Goal: Task Accomplishment & Management: Manage account settings

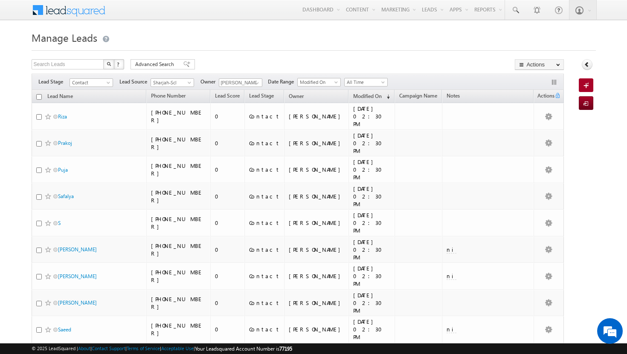
click at [39, 99] on input "checkbox" at bounding box center [39, 97] width 6 height 6
checkbox input "true"
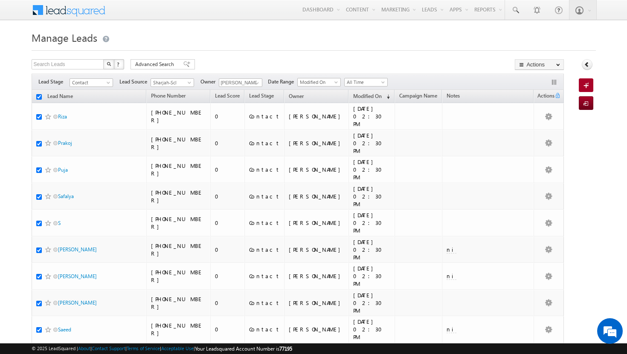
checkbox input "true"
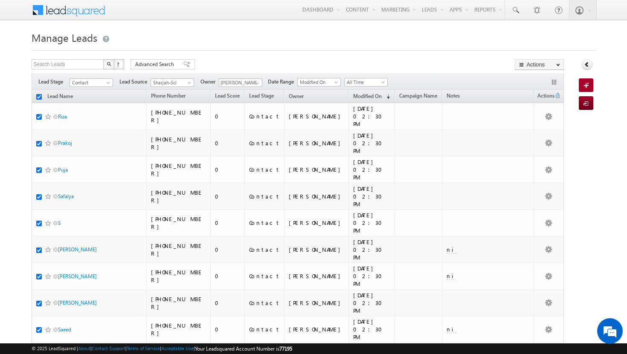
checkbox input "true"
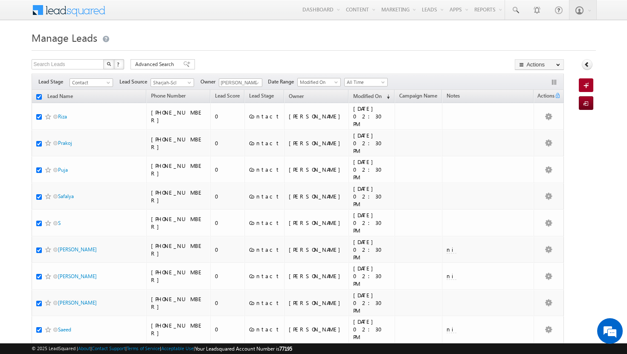
checkbox input "true"
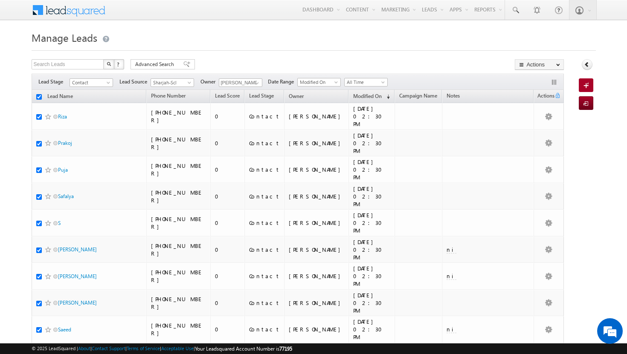
checkbox input "true"
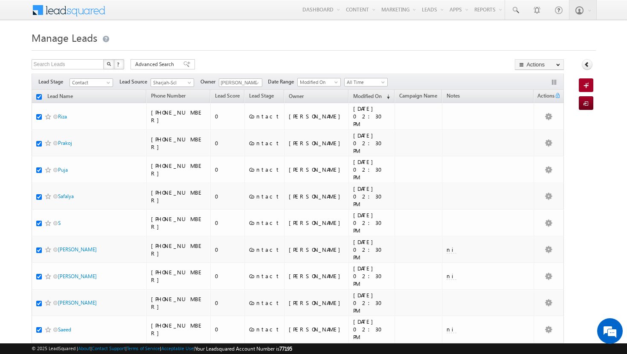
checkbox input "true"
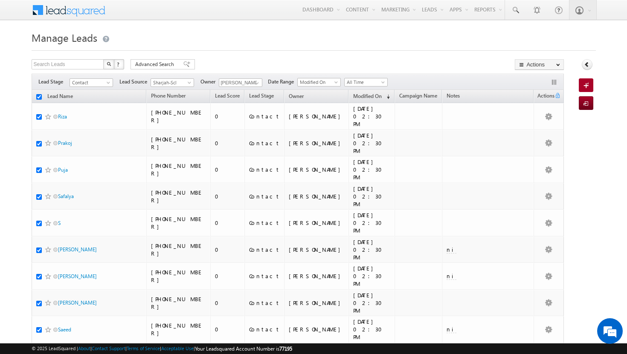
checkbox input "true"
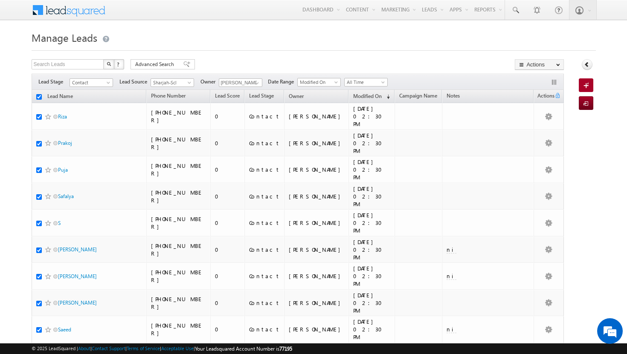
checkbox input "true"
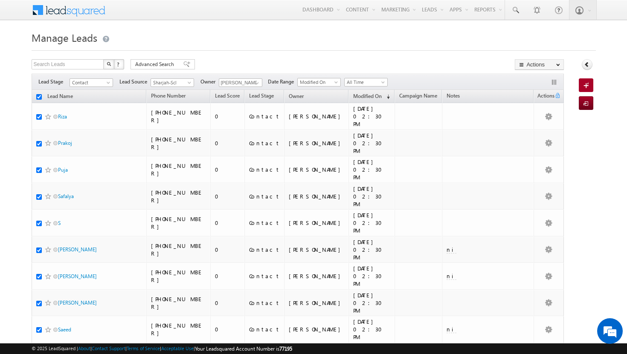
checkbox input "true"
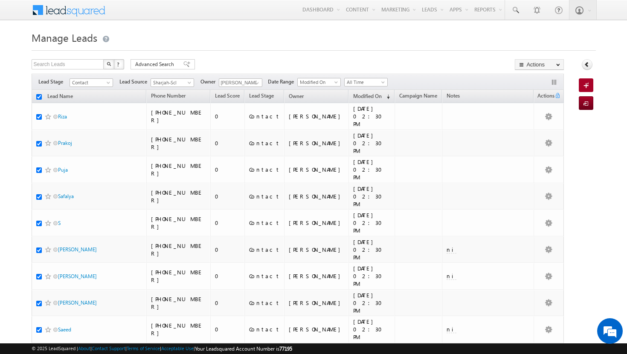
checkbox input "true"
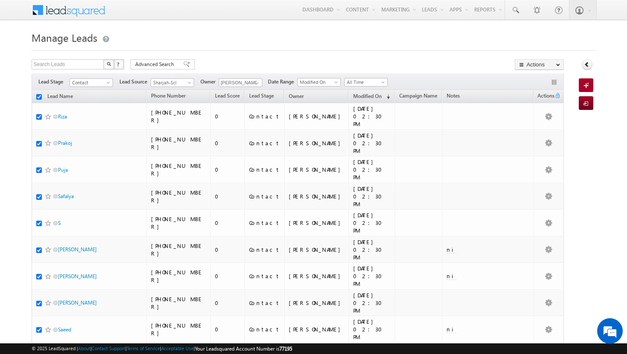
checkbox input "true"
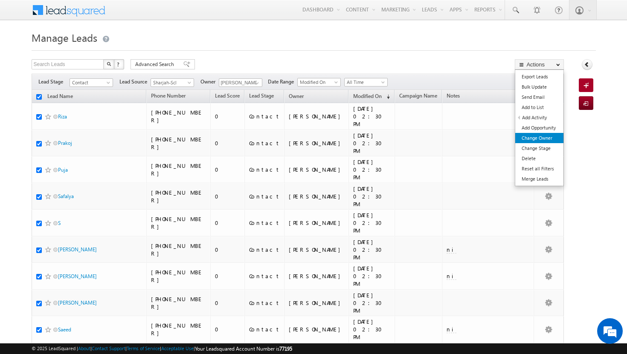
click at [542, 135] on link "Change Owner" at bounding box center [539, 138] width 48 height 10
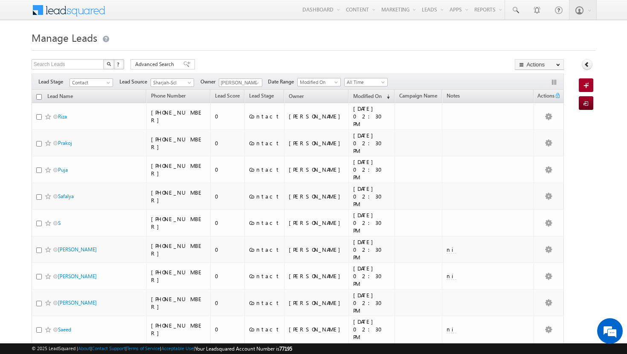
click at [39, 99] on input "checkbox" at bounding box center [39, 97] width 6 height 6
checkbox input "true"
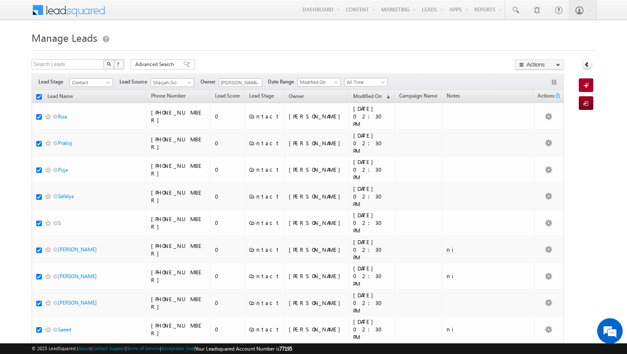
checkbox input "true"
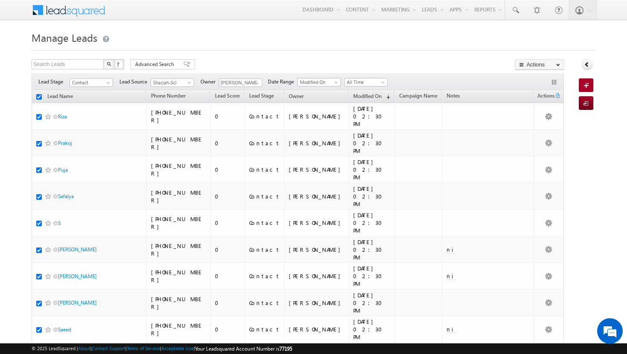
checkbox input "true"
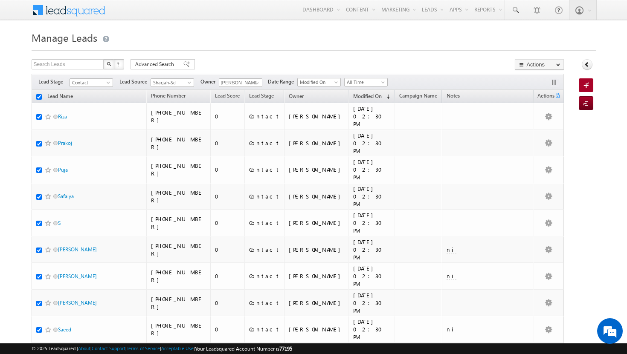
checkbox input "true"
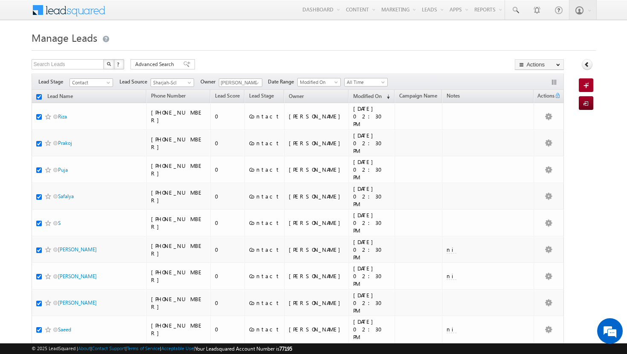
checkbox input "true"
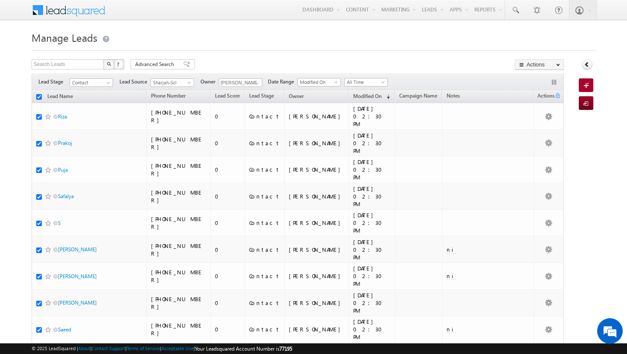
checkbox input "true"
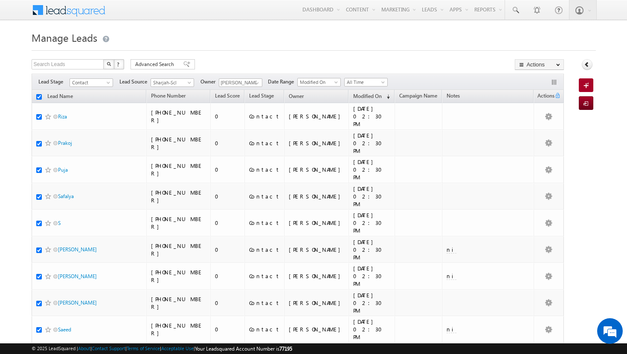
checkbox input "true"
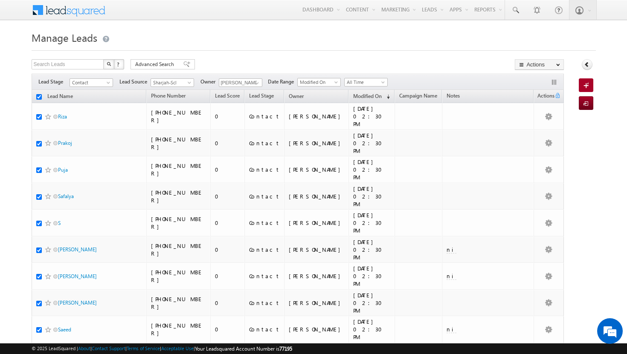
checkbox input "true"
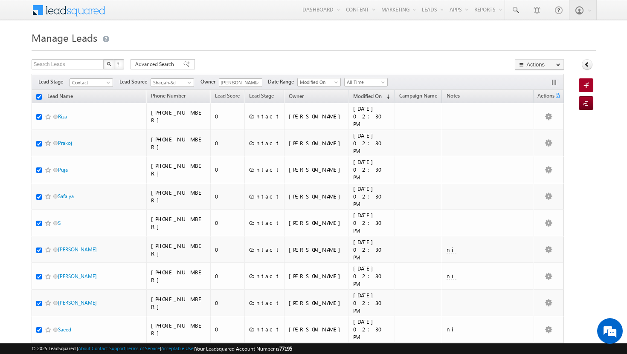
checkbox input "true"
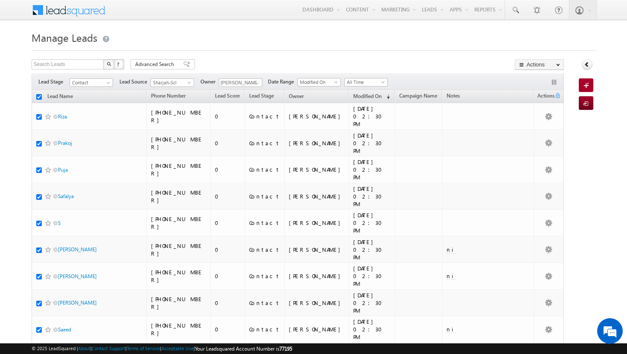
checkbox input "true"
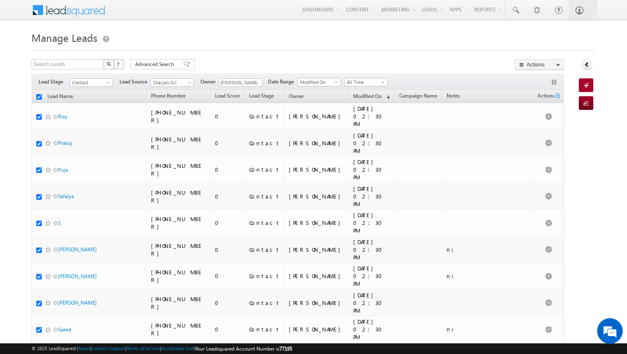
checkbox input "true"
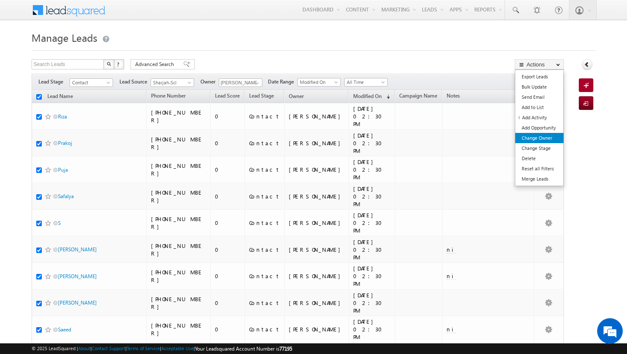
click at [549, 137] on link "Change Owner" at bounding box center [539, 138] width 48 height 10
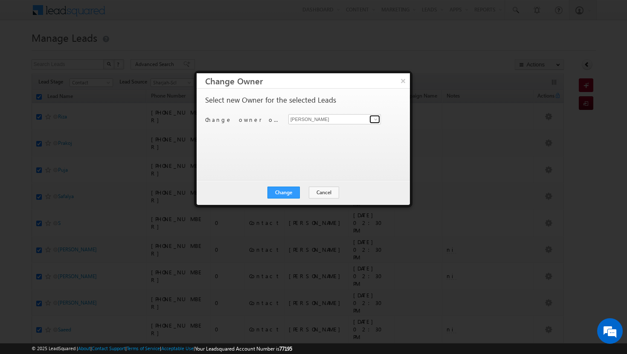
click at [376, 118] on span at bounding box center [375, 119] width 7 height 7
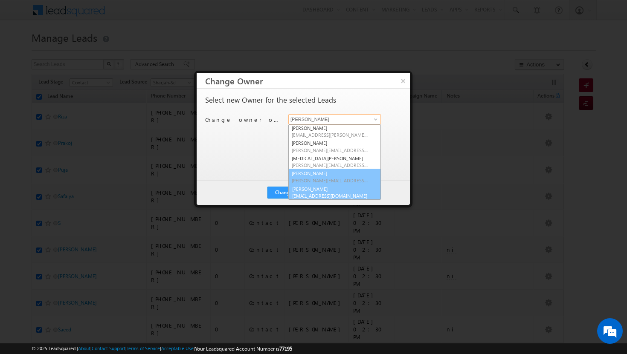
scroll to position [62, 0]
click at [337, 190] on link "vikram kumar vikram.kumar@indglobal.ae" at bounding box center [334, 192] width 93 height 16
type input "vikram kumar"
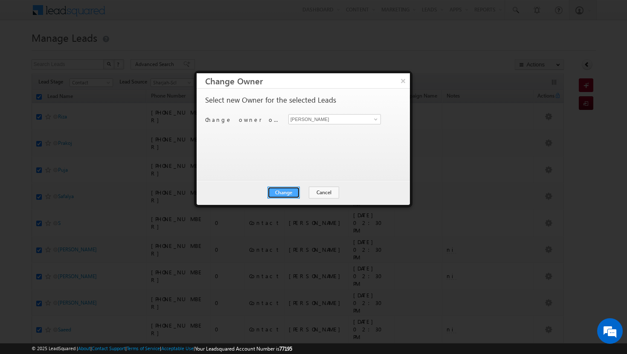
click at [286, 192] on button "Change" at bounding box center [283, 193] width 32 height 12
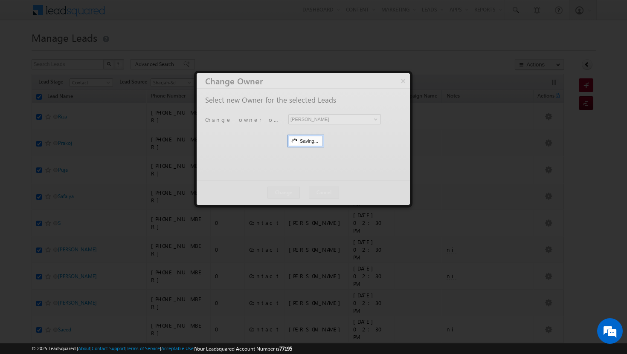
scroll to position [0, 0]
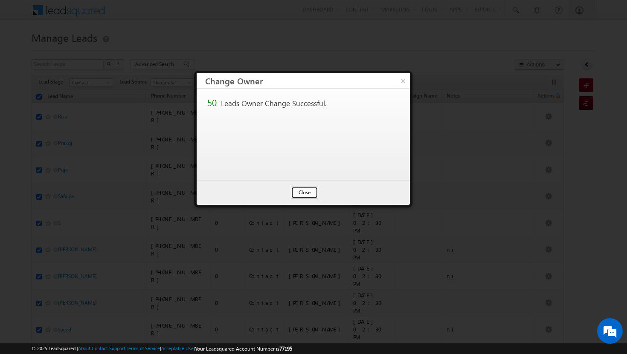
click at [305, 192] on button "Close" at bounding box center [304, 193] width 27 height 12
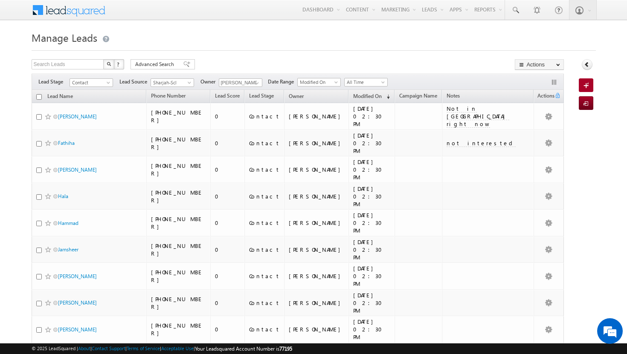
click at [38, 97] on input "checkbox" at bounding box center [39, 97] width 6 height 6
checkbox input "true"
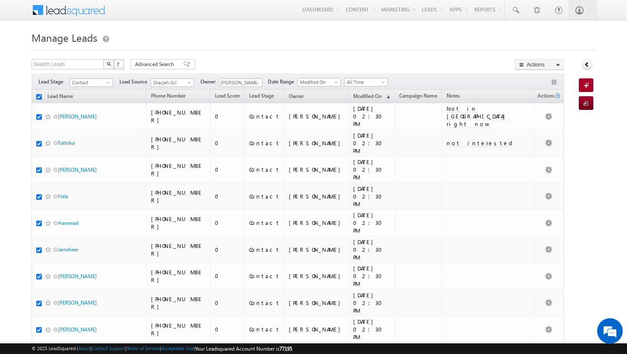
checkbox input "true"
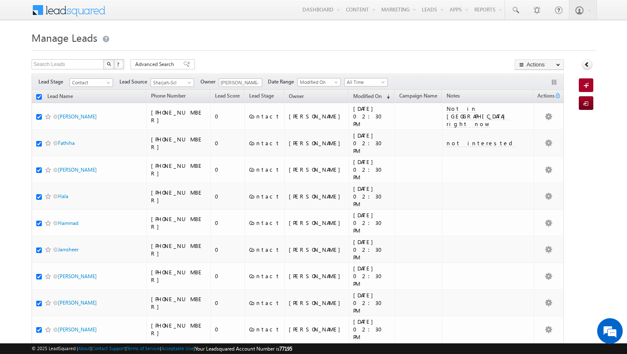
checkbox input "true"
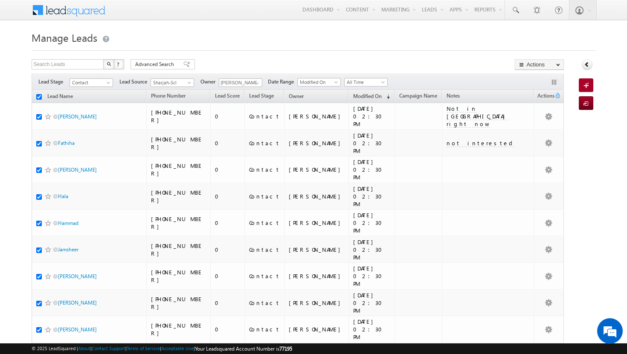
checkbox input "true"
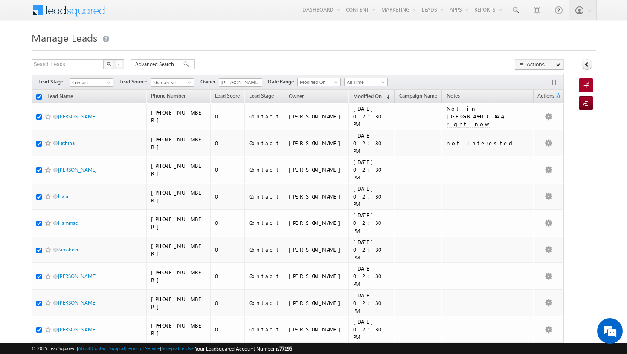
checkbox input "true"
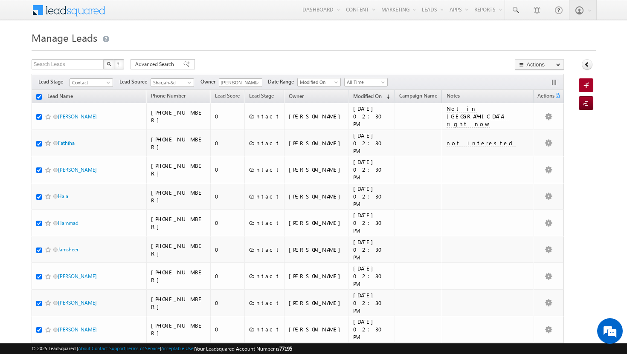
checkbox input "true"
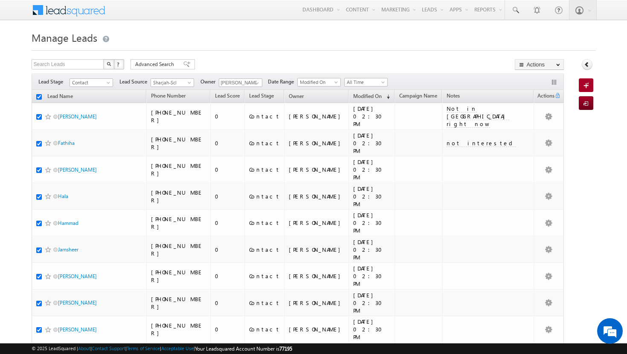
checkbox input "true"
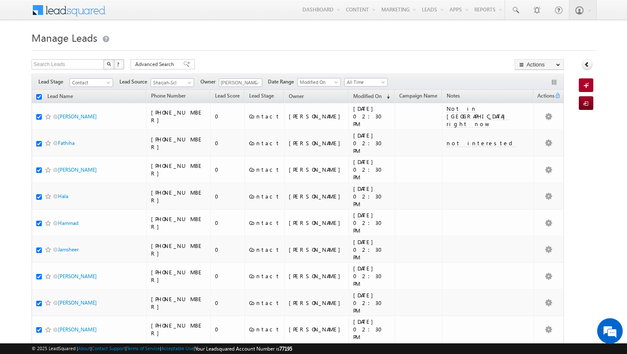
checkbox input "true"
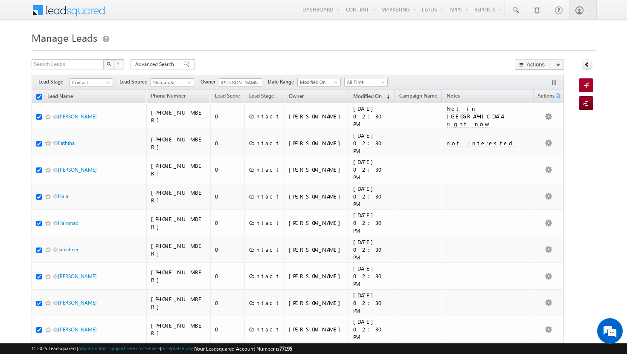
checkbox input "true"
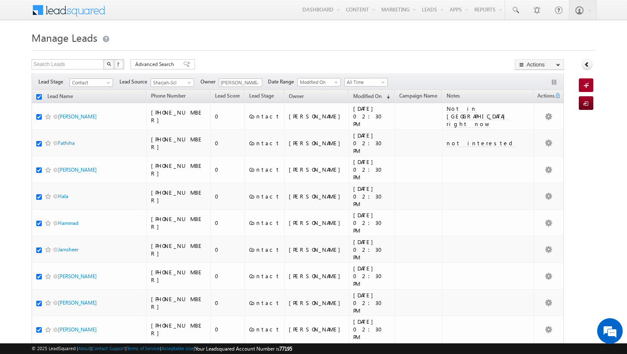
checkbox input "true"
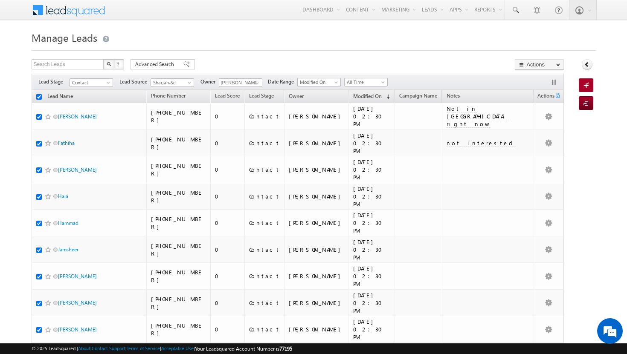
checkbox input "true"
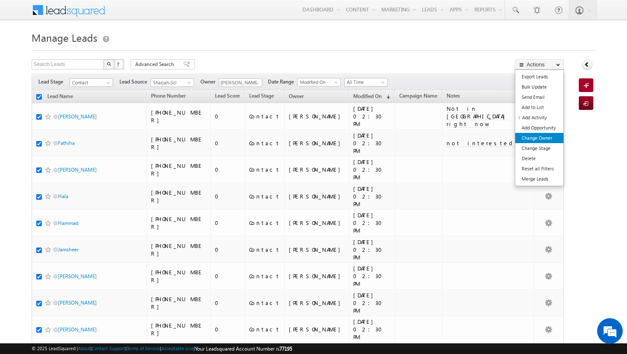
click at [542, 141] on link "Change Owner" at bounding box center [539, 138] width 48 height 10
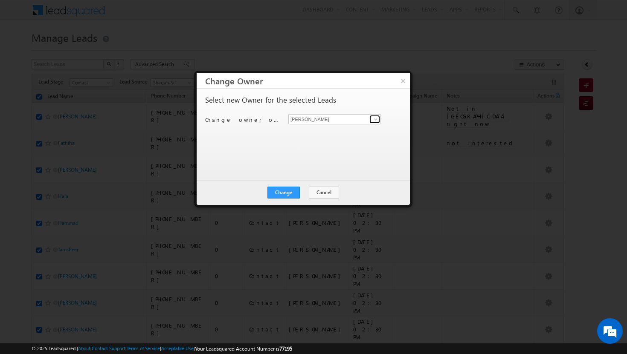
click at [376, 121] on span at bounding box center [375, 119] width 7 height 7
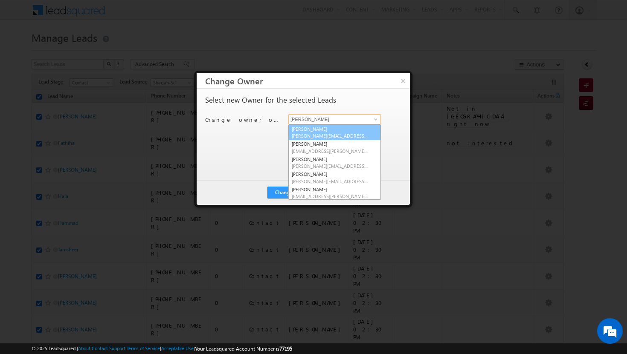
click at [344, 136] on span "adil.islam@indglobal.ae" at bounding box center [330, 136] width 77 height 6
type input "Adil Islam"
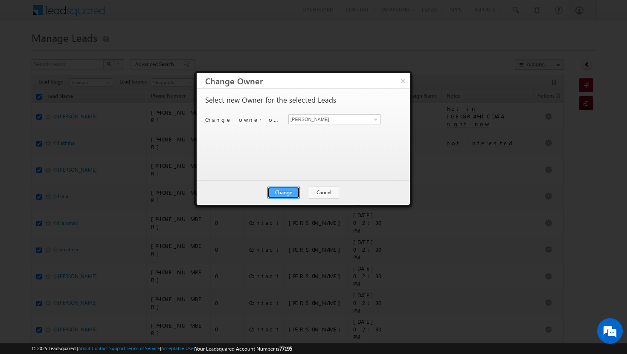
click at [293, 194] on button "Change" at bounding box center [283, 193] width 32 height 12
click at [305, 193] on button "Close" at bounding box center [304, 193] width 27 height 12
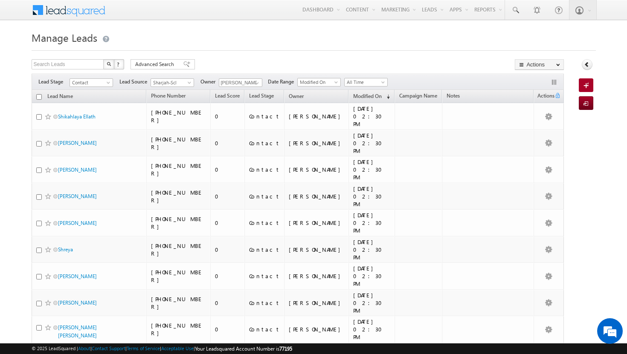
click at [40, 96] on input "checkbox" at bounding box center [39, 97] width 6 height 6
checkbox input "true"
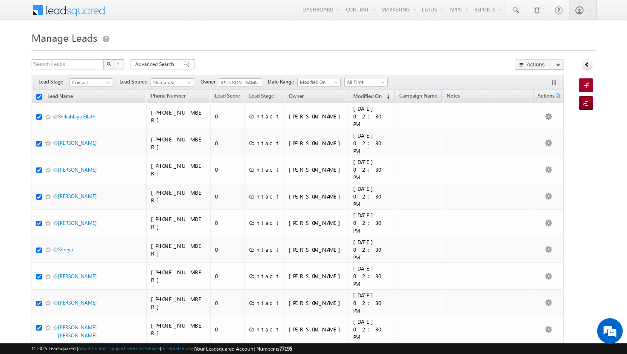
checkbox input "true"
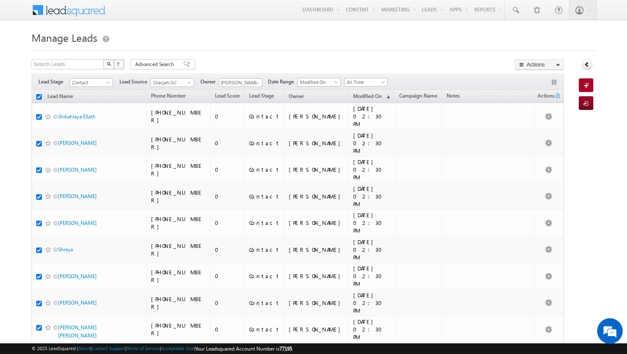
checkbox input "true"
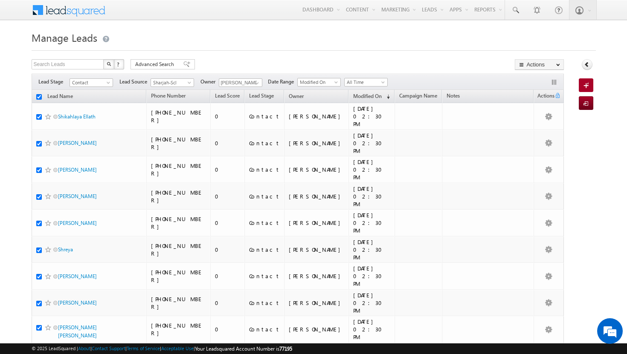
checkbox input "true"
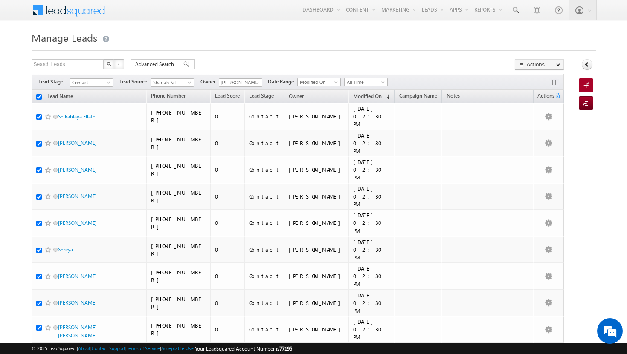
checkbox input "true"
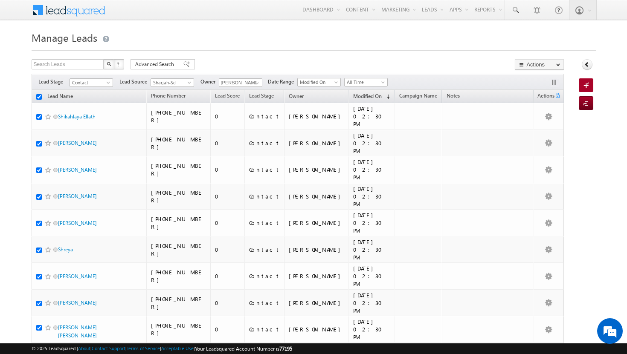
checkbox input "true"
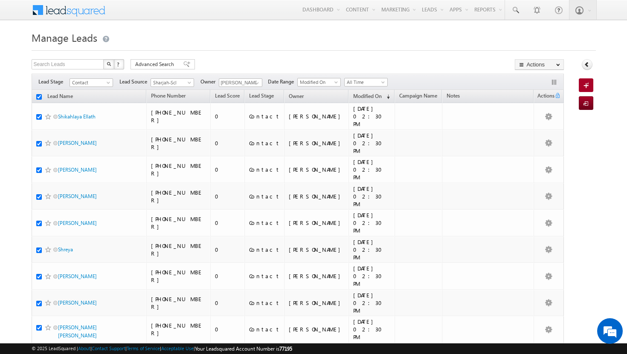
checkbox input "true"
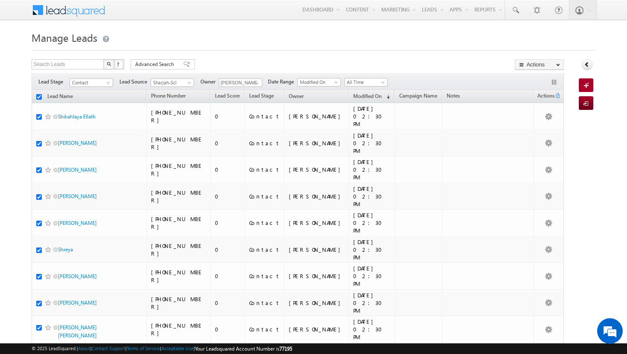
checkbox input "true"
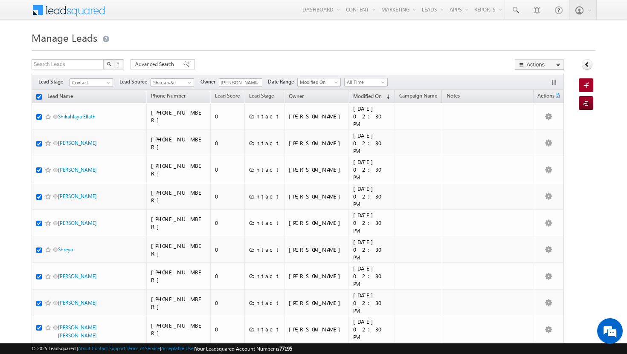
checkbox input "true"
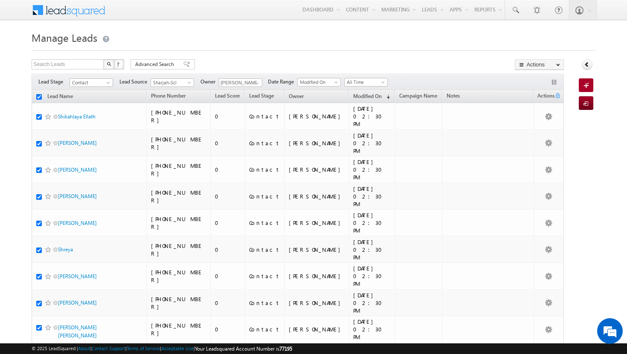
checkbox input "true"
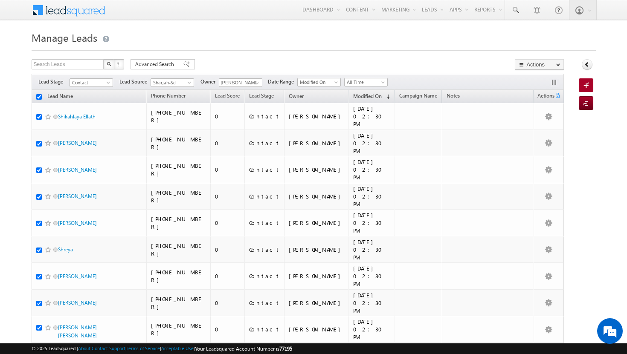
checkbox input "true"
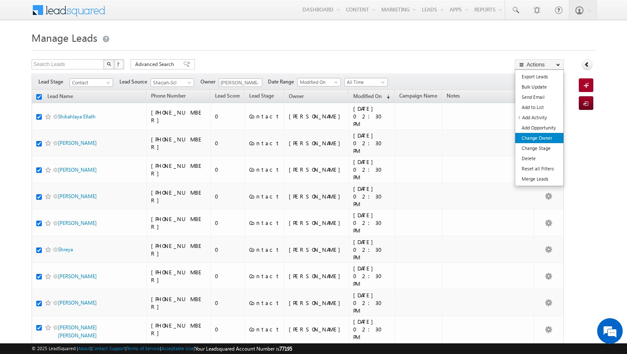
click at [546, 136] on link "Change Owner" at bounding box center [539, 138] width 48 height 10
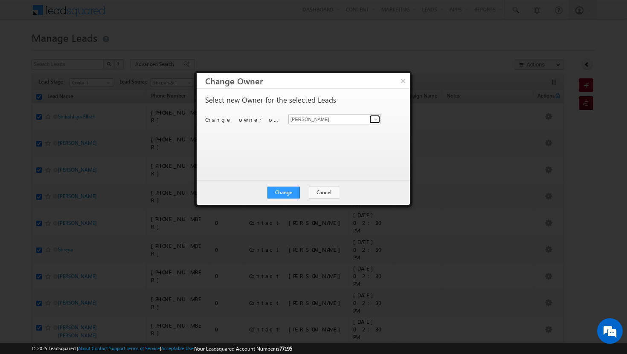
click at [378, 119] on span at bounding box center [375, 119] width 7 height 7
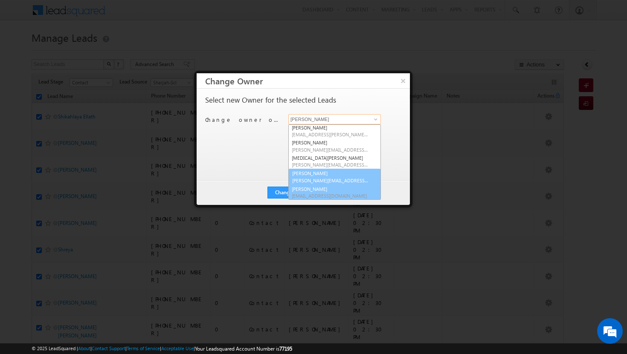
scroll to position [61, 0]
click at [315, 177] on link "ujwal kumar ujwal.kumar@indglobal.ae" at bounding box center [334, 177] width 93 height 16
type input "ujwal kumar"
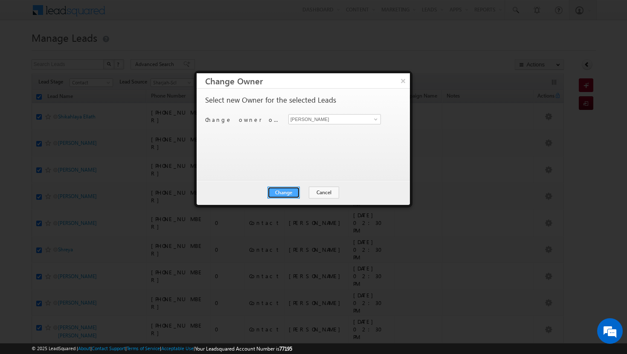
click at [285, 187] on button "Change" at bounding box center [283, 193] width 32 height 12
click at [299, 191] on button "Close" at bounding box center [304, 193] width 27 height 12
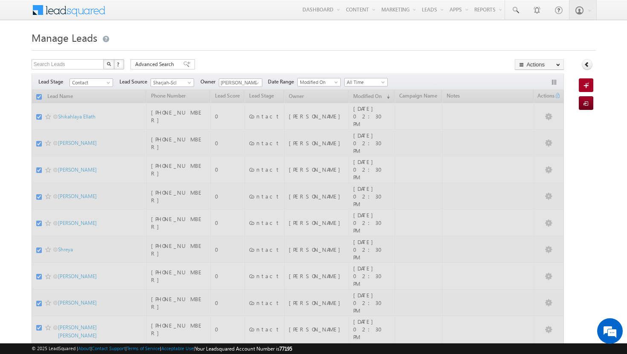
checkbox input "false"
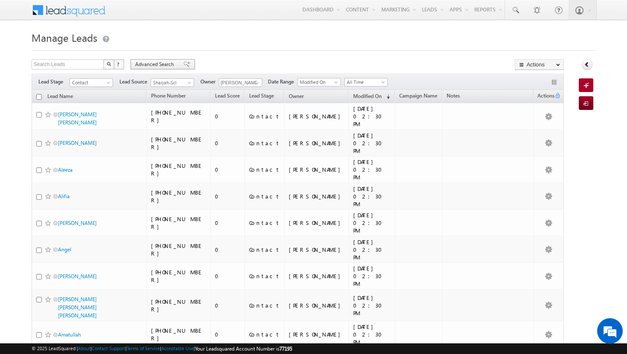
click at [168, 60] on div "Advanced Search" at bounding box center [163, 64] width 64 height 10
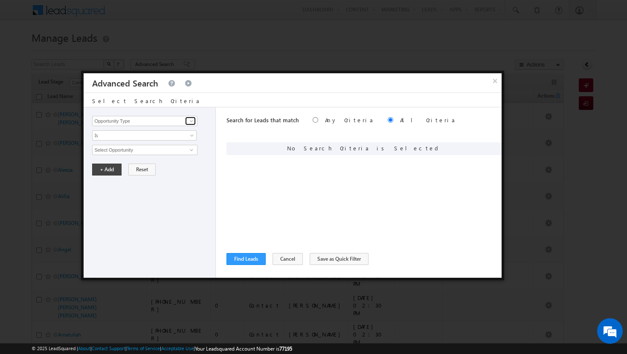
click at [191, 122] on span at bounding box center [191, 121] width 7 height 7
click at [157, 157] on link "Modified On" at bounding box center [144, 156] width 105 height 10
type input "Modified On"
click at [191, 150] on span at bounding box center [192, 151] width 7 height 7
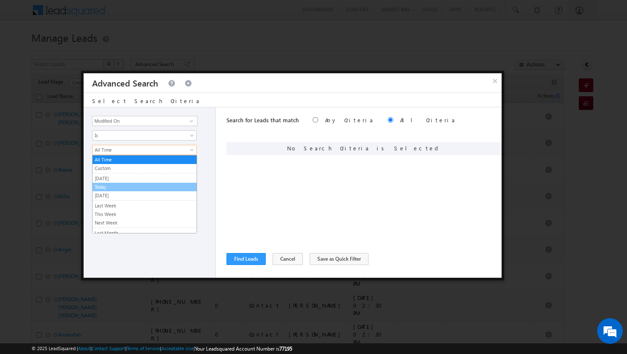
click at [163, 185] on link "Today" at bounding box center [145, 187] width 104 height 8
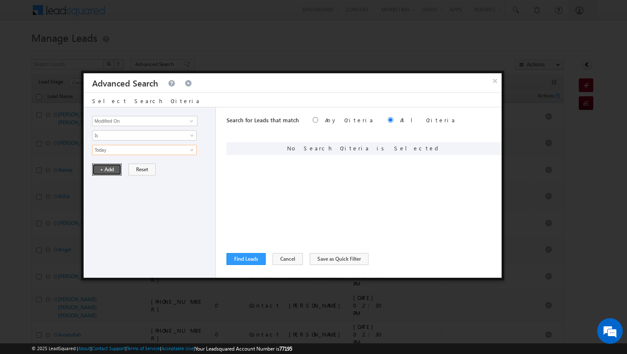
click at [116, 171] on button "+ Add" at bounding box center [106, 170] width 29 height 12
click at [189, 120] on span at bounding box center [191, 121] width 7 height 7
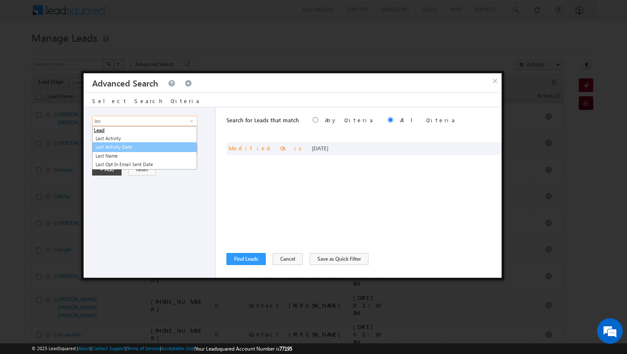
click at [164, 145] on link "Last Activity Date" at bounding box center [144, 147] width 105 height 10
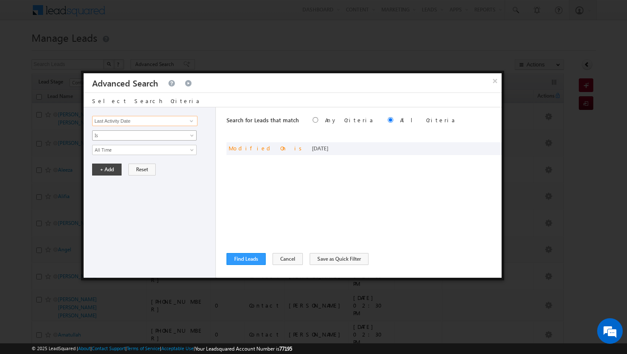
type input "Last Activity Date"
click at [194, 135] on span at bounding box center [192, 137] width 7 height 7
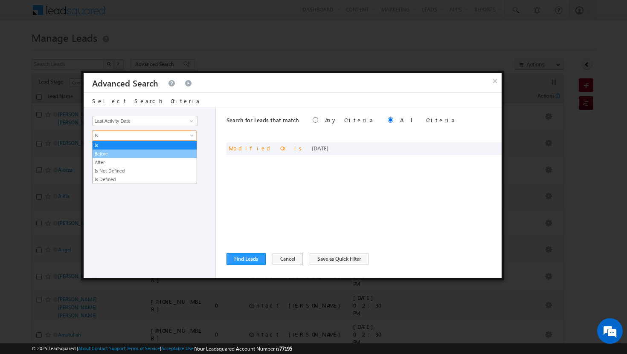
click at [173, 153] on link "Before" at bounding box center [145, 154] width 104 height 8
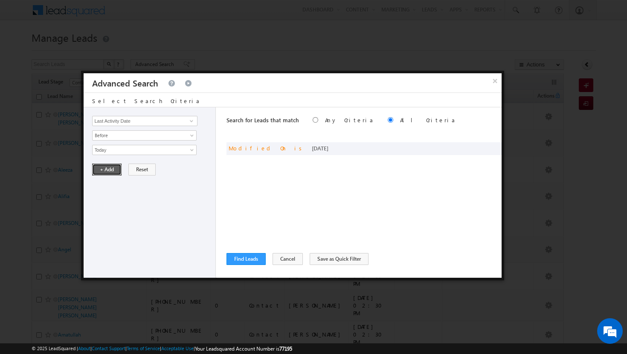
click at [119, 166] on button "+ Add" at bounding box center [106, 170] width 29 height 12
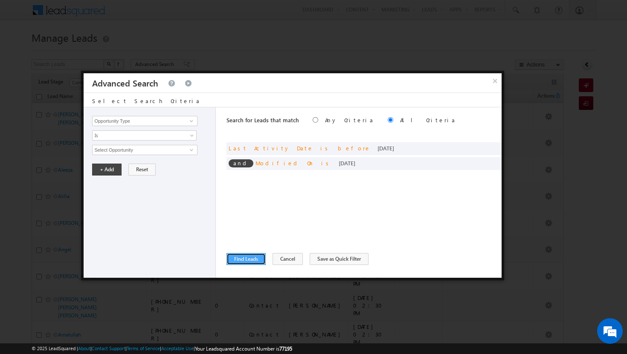
click at [249, 256] on button "Find Leads" at bounding box center [245, 259] width 39 height 12
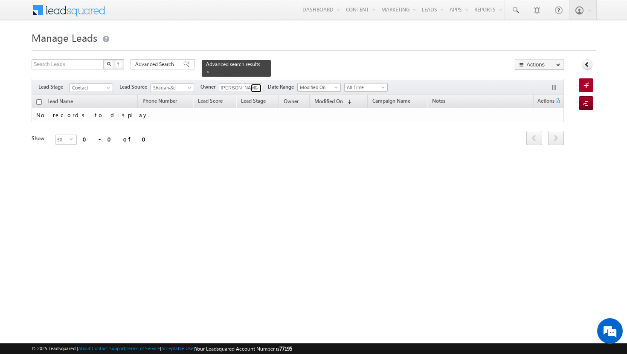
click at [258, 85] on span at bounding box center [257, 88] width 7 height 7
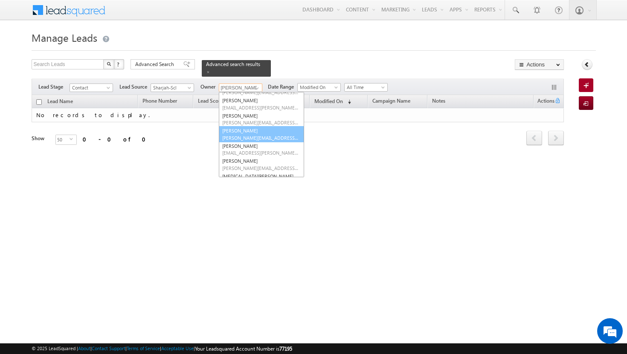
scroll to position [29, 0]
click at [253, 149] on span "sadia.zahid@indglobal.ae" at bounding box center [260, 152] width 77 height 6
type input "Sadia Zahid"
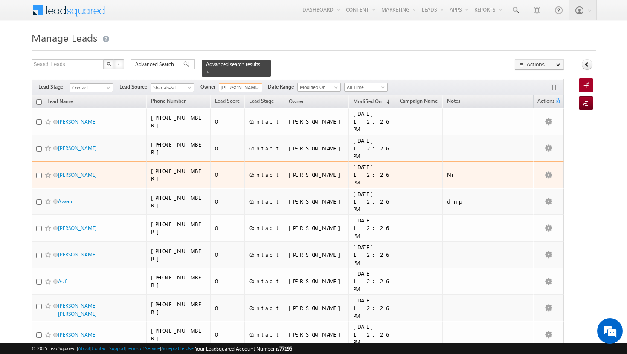
scroll to position [31, 0]
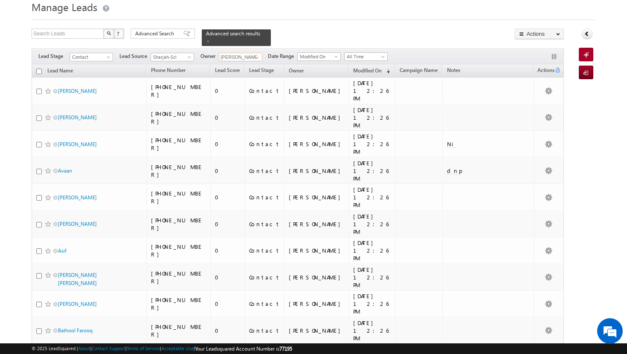
click at [41, 69] on input "checkbox" at bounding box center [39, 72] width 6 height 6
checkbox input "true"
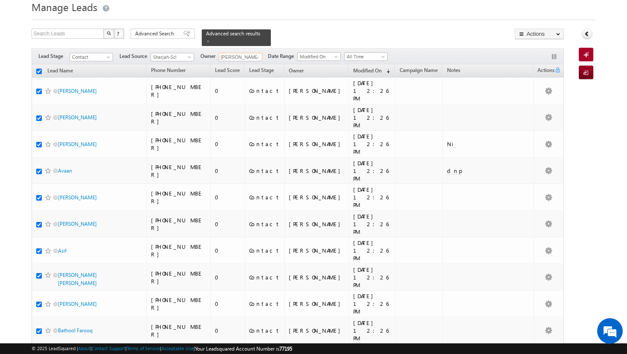
checkbox input "true"
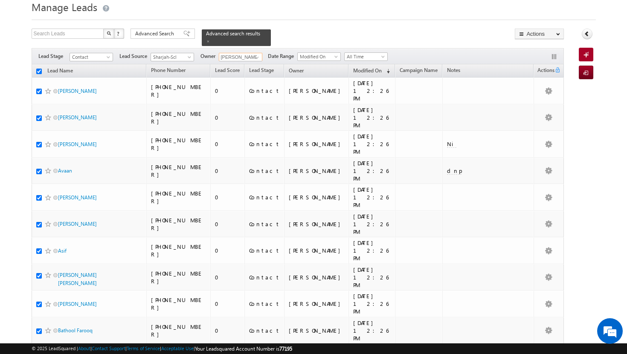
checkbox input "true"
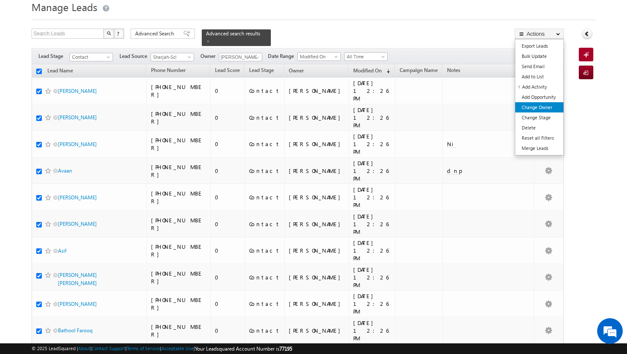
click at [533, 108] on link "Change Owner" at bounding box center [539, 107] width 48 height 10
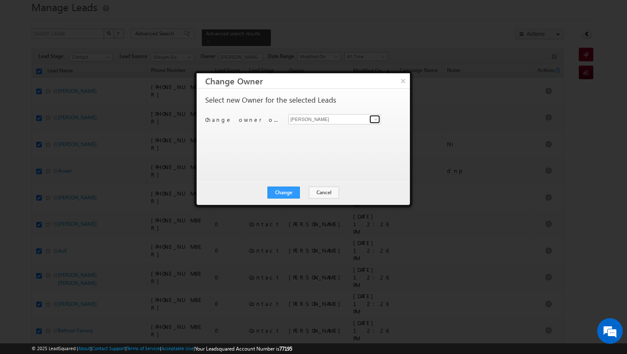
click at [374, 118] on span at bounding box center [375, 119] width 7 height 7
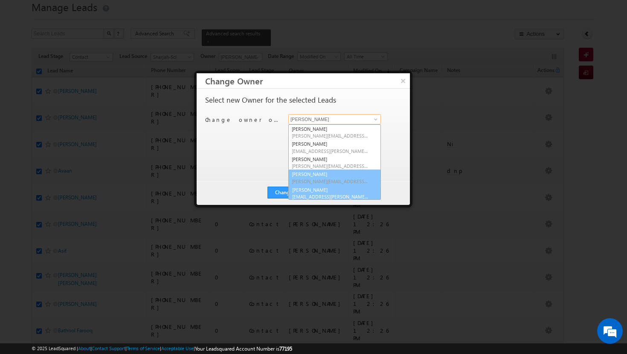
scroll to position [2, 0]
click at [346, 189] on link "Sadia Zahid sadia.zahid@indglobal.ae" at bounding box center [334, 191] width 93 height 16
type input "Sadia Zahid"
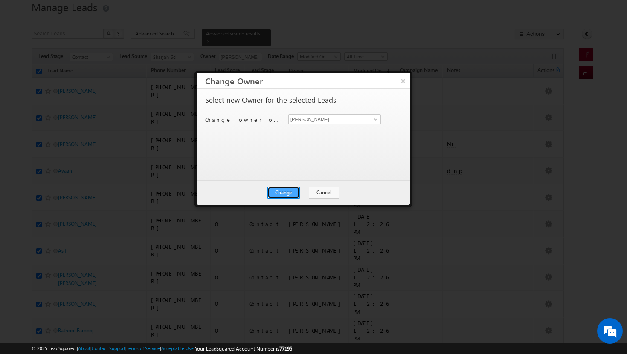
click at [292, 189] on button "Change" at bounding box center [283, 193] width 32 height 12
click at [305, 195] on button "Close" at bounding box center [304, 193] width 27 height 12
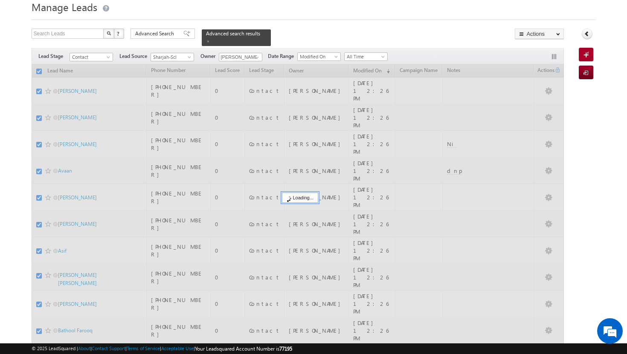
checkbox input "false"
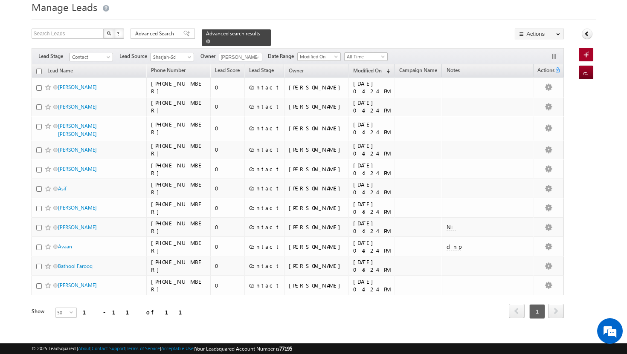
click at [210, 38] on link at bounding box center [208, 41] width 4 height 7
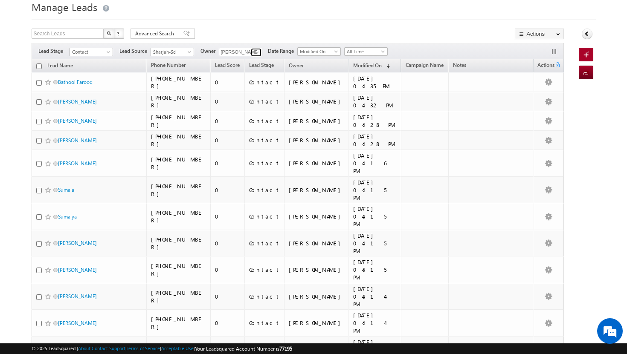
click at [258, 50] on span at bounding box center [257, 52] width 7 height 7
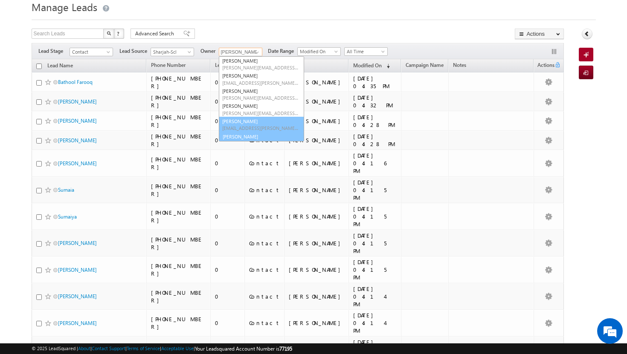
scroll to position [24, 0]
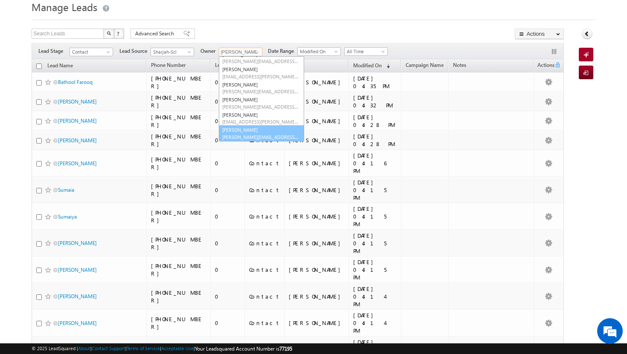
click at [251, 131] on link "Shakeel Babbar shakeel.babbar@indglobal.ae" at bounding box center [261, 133] width 85 height 16
type input "[PERSON_NAME]"
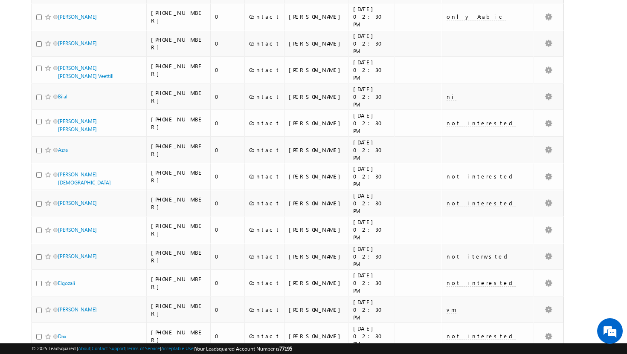
scroll to position [0, 0]
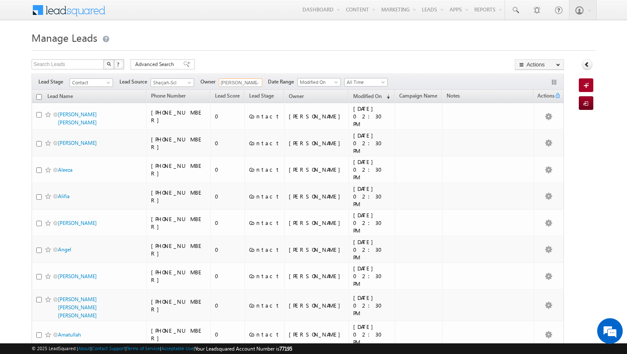
click at [39, 98] on input "checkbox" at bounding box center [39, 97] width 6 height 6
checkbox input "true"
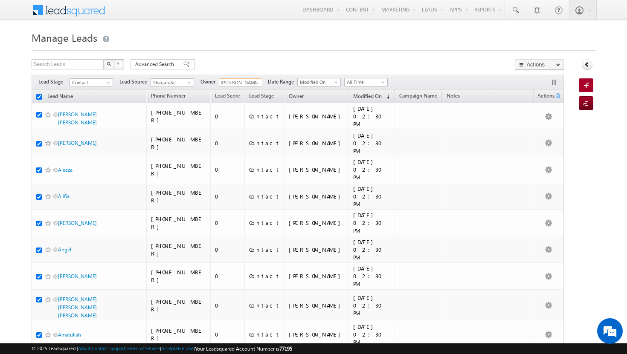
checkbox input "true"
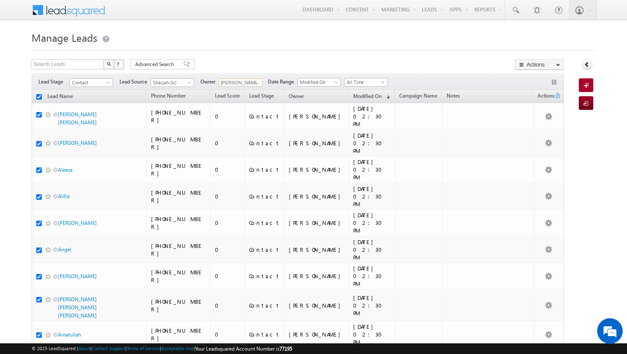
checkbox input "true"
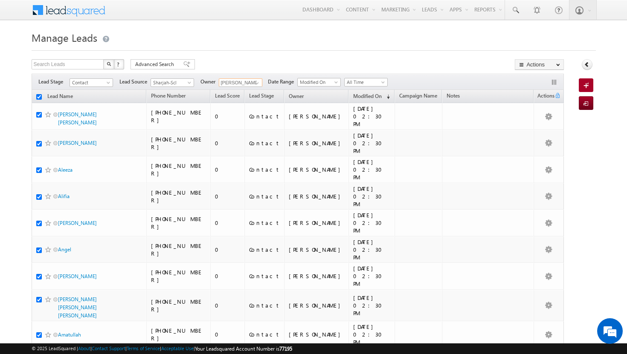
checkbox input "true"
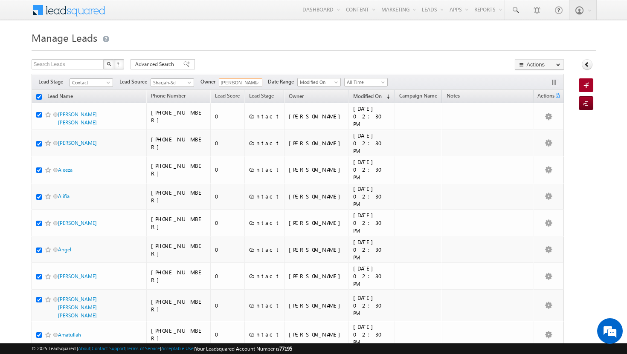
checkbox input "true"
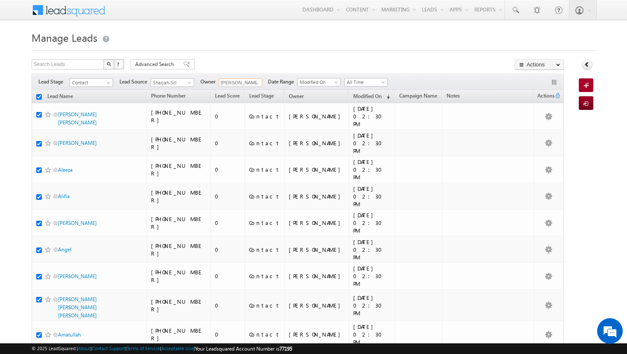
checkbox input "true"
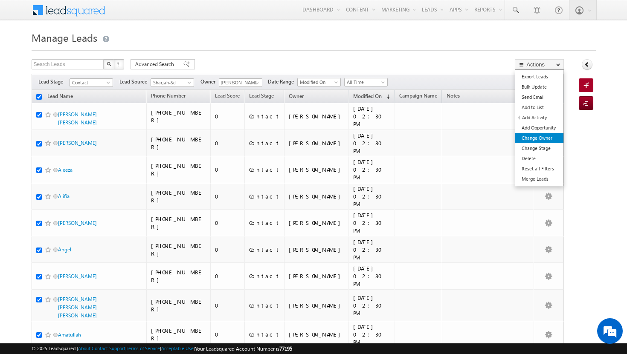
click at [545, 135] on link "Change Owner" at bounding box center [539, 138] width 48 height 10
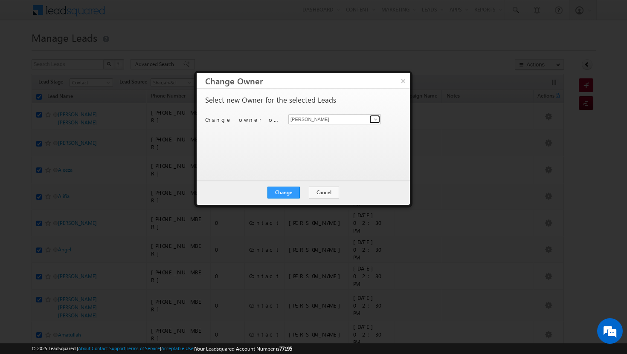
click at [376, 117] on span at bounding box center [375, 119] width 7 height 7
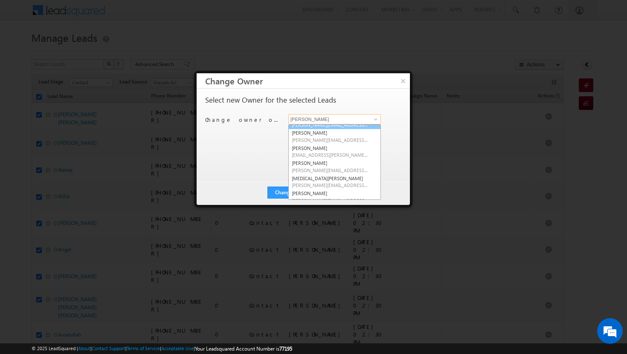
scroll to position [44, 0]
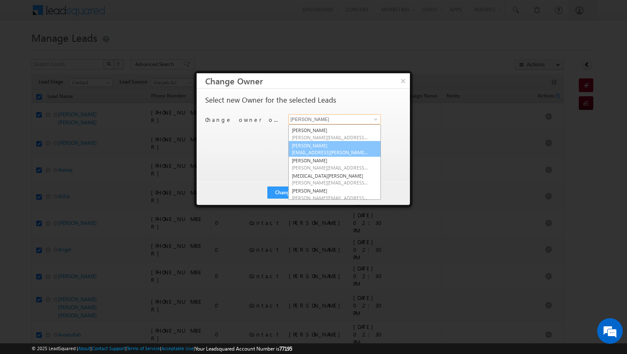
click at [336, 150] on span "sadia.zahid@indglobal.ae" at bounding box center [330, 152] width 77 height 6
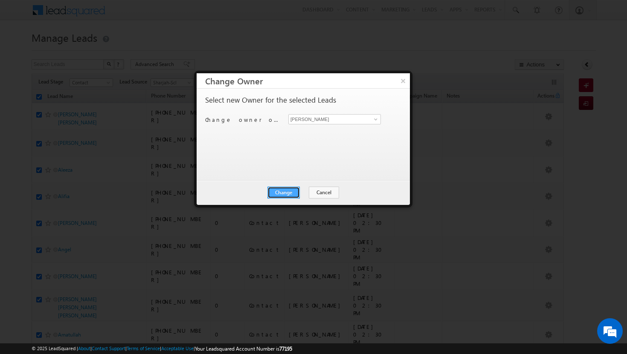
click at [286, 188] on button "Change" at bounding box center [283, 193] width 32 height 12
click at [300, 190] on button "Close" at bounding box center [304, 193] width 27 height 12
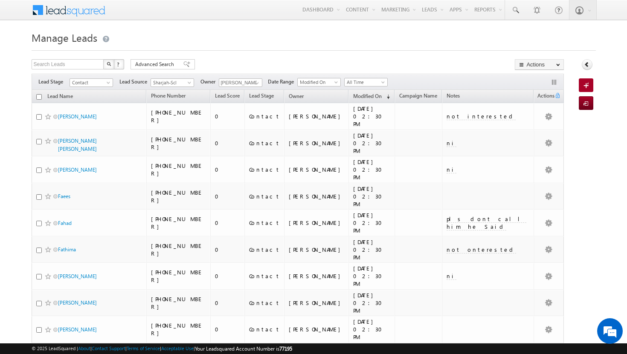
click at [40, 99] on input "checkbox" at bounding box center [39, 97] width 6 height 6
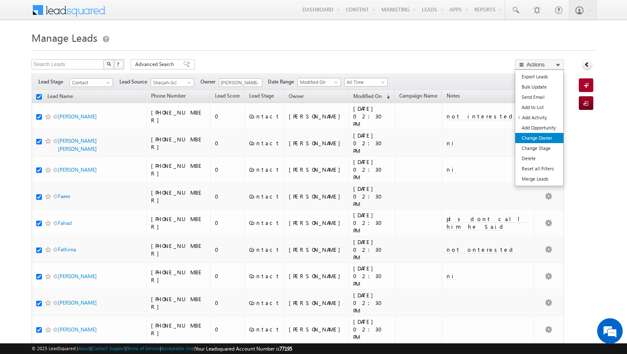
click at [539, 136] on link "Change Owner" at bounding box center [539, 138] width 48 height 10
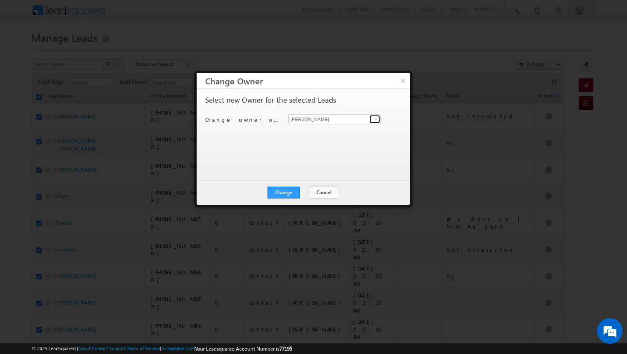
click at [374, 116] on span at bounding box center [375, 119] width 7 height 7
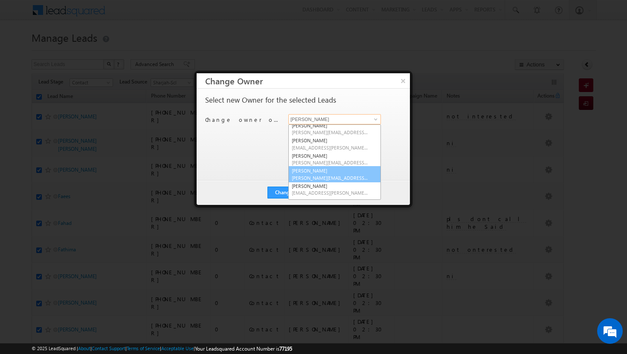
scroll to position [0, 0]
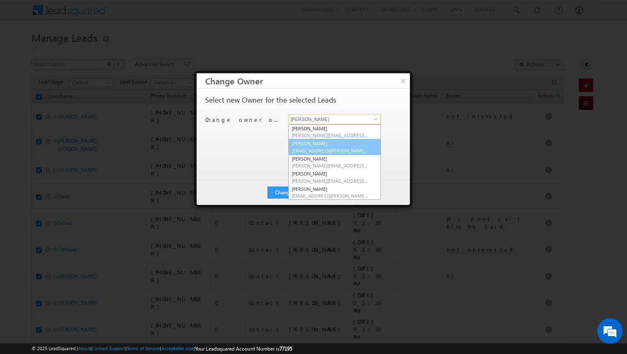
click at [342, 148] on span "afeef.mohammad@indglobal.ae" at bounding box center [330, 151] width 77 height 6
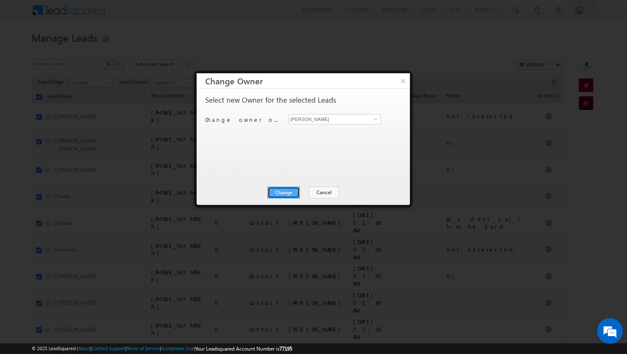
click at [293, 191] on button "Change" at bounding box center [283, 193] width 32 height 12
click at [304, 192] on button "Close" at bounding box center [304, 193] width 27 height 12
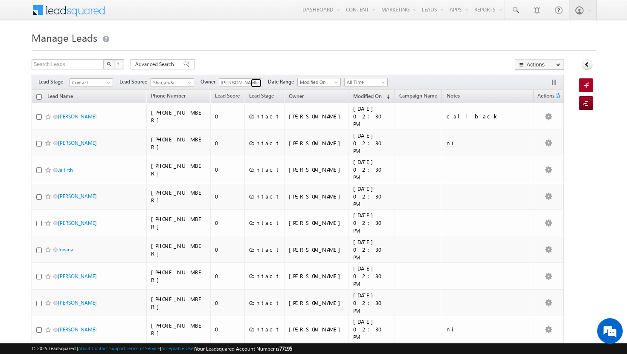
click at [256, 80] on span at bounding box center [257, 83] width 7 height 7
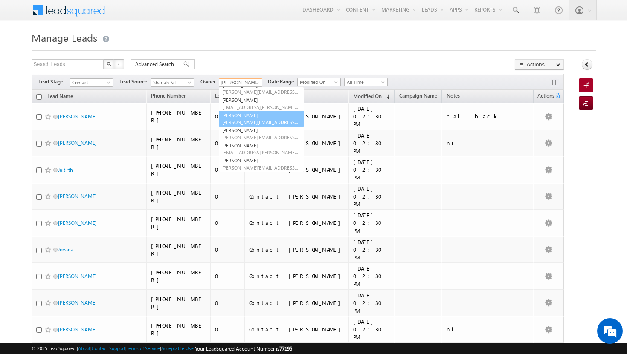
scroll to position [17, 0]
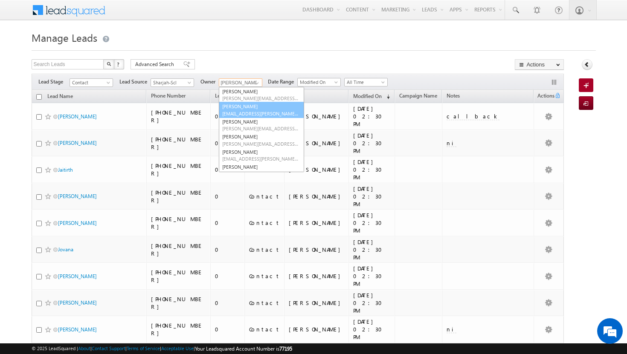
click at [248, 111] on span "afeef.mohammad@indglobal.ae" at bounding box center [260, 113] width 77 height 6
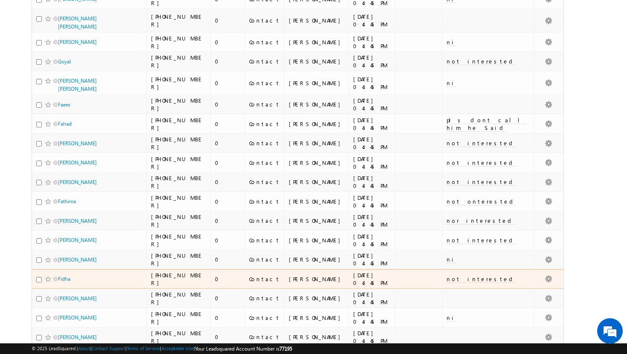
scroll to position [563, 0]
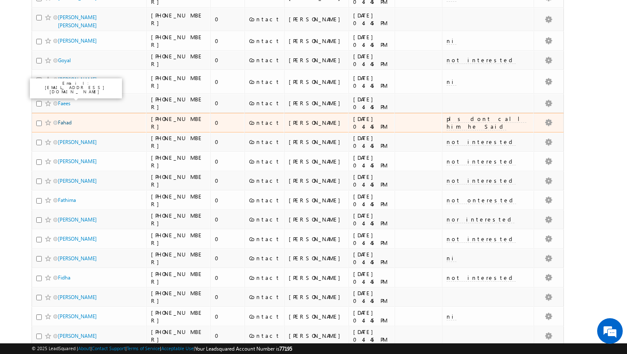
click at [62, 119] on link "Fahad" at bounding box center [65, 122] width 14 height 6
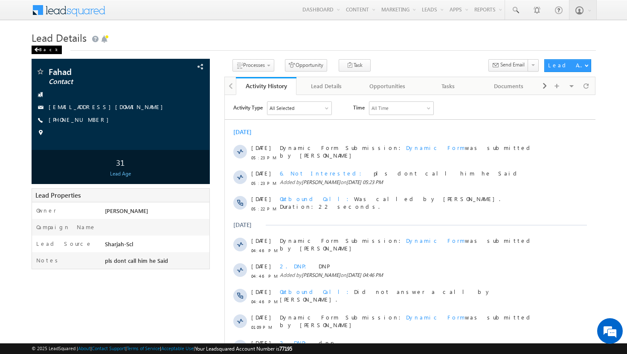
click at [49, 47] on div "Back" at bounding box center [47, 50] width 30 height 9
